Goal: Task Accomplishment & Management: Manage account settings

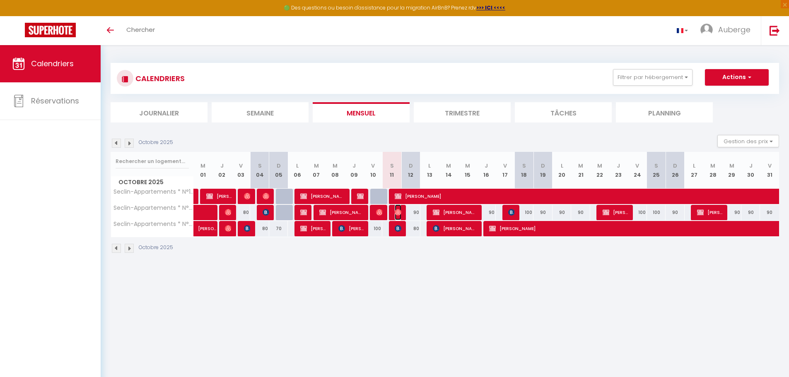
click at [399, 213] on img at bounding box center [398, 212] width 7 height 7
select select "OK"
select select "0"
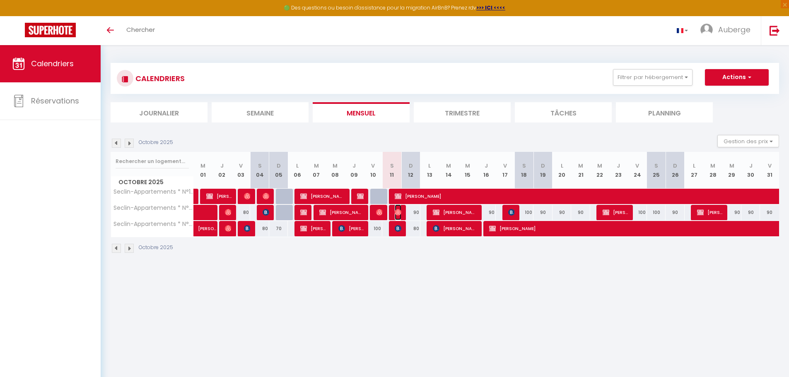
select select "1"
select select
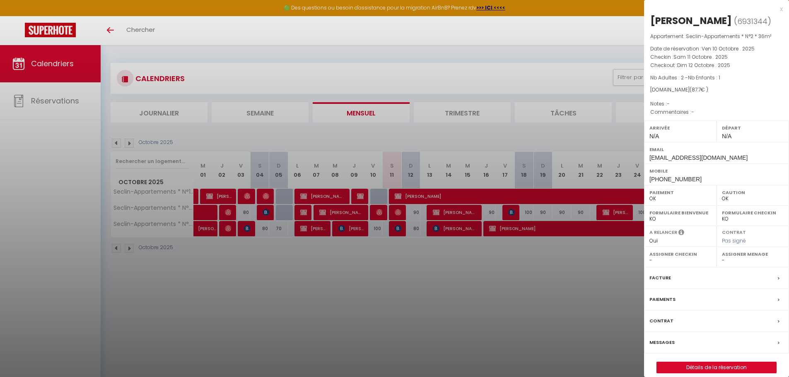
click at [448, 351] on div at bounding box center [394, 188] width 789 height 377
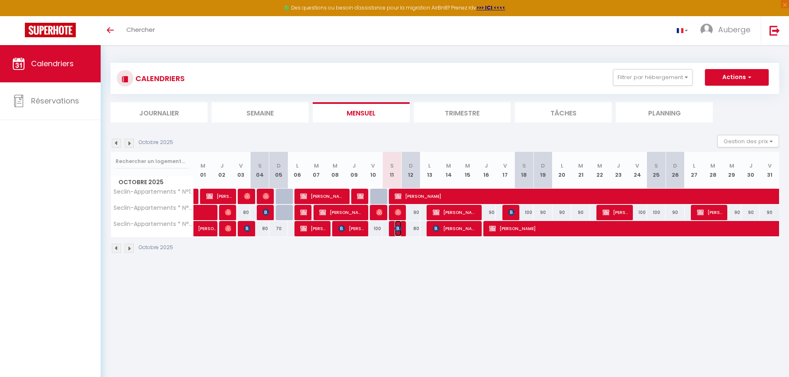
click at [400, 224] on span "[PERSON_NAME]" at bounding box center [398, 229] width 6 height 16
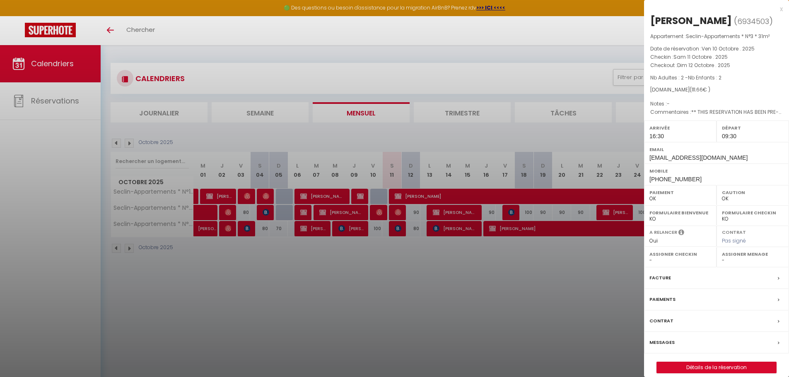
click at [509, 332] on div at bounding box center [394, 188] width 789 height 377
